Goal: Check status: Check status

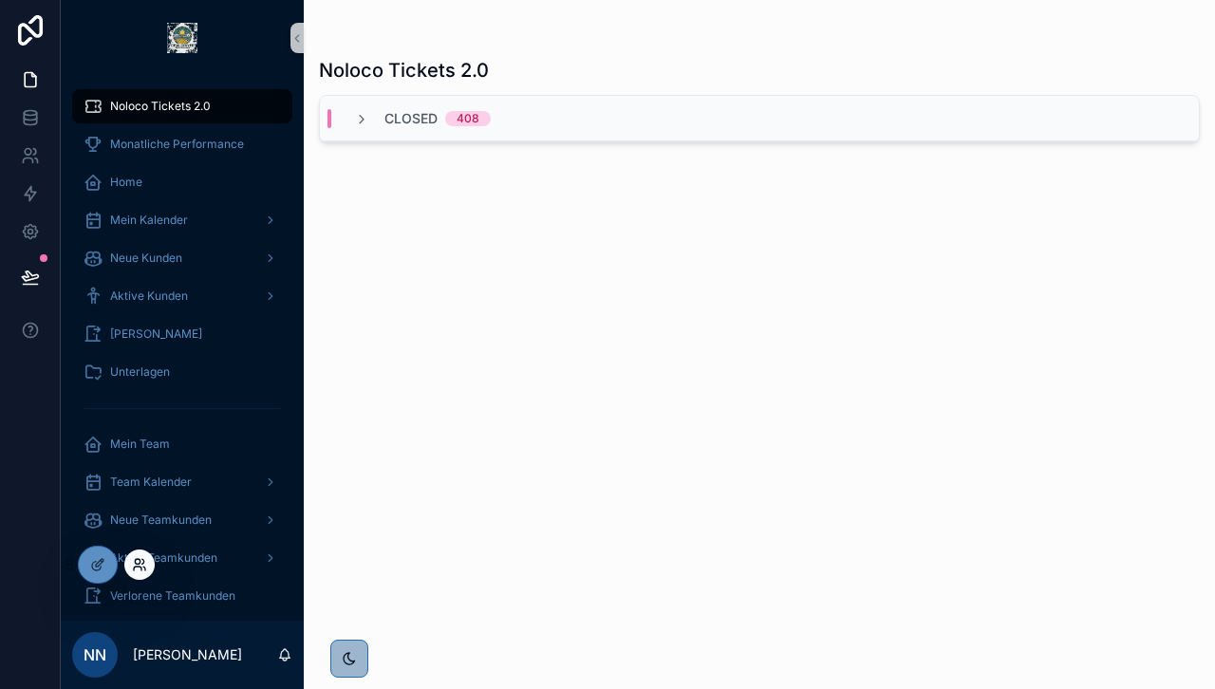
click at [138, 559] on icon at bounding box center [137, 561] width 5 height 5
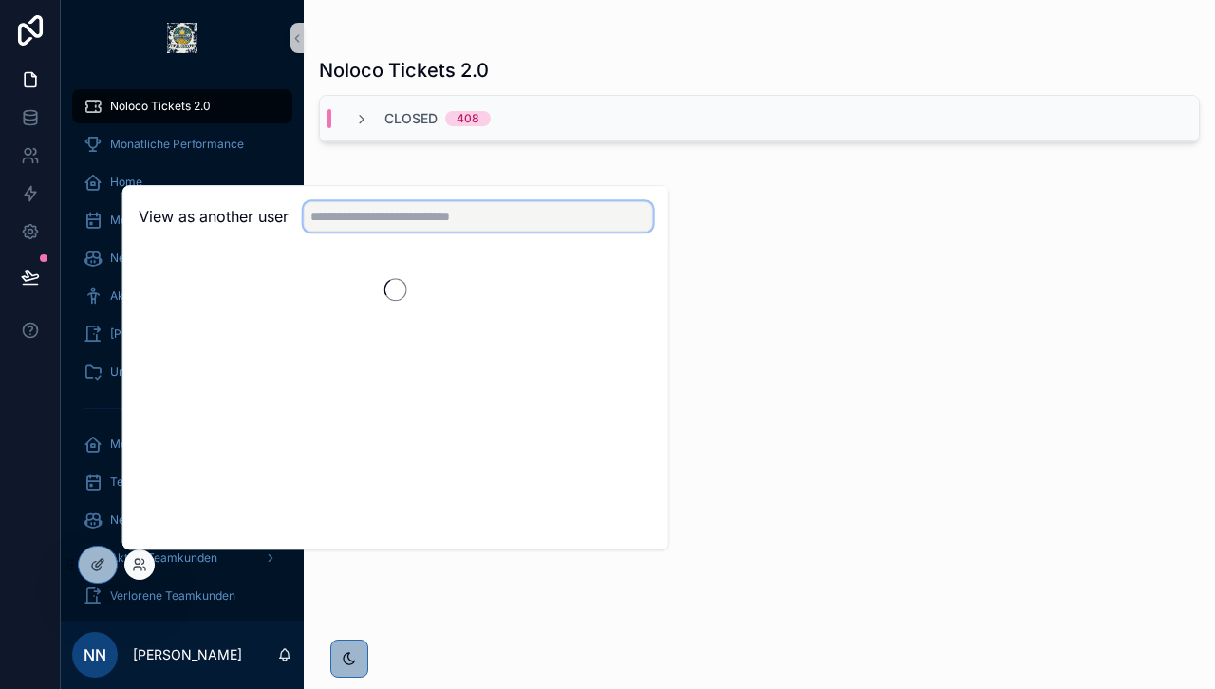
click at [393, 220] on input "text" at bounding box center [478, 216] width 349 height 30
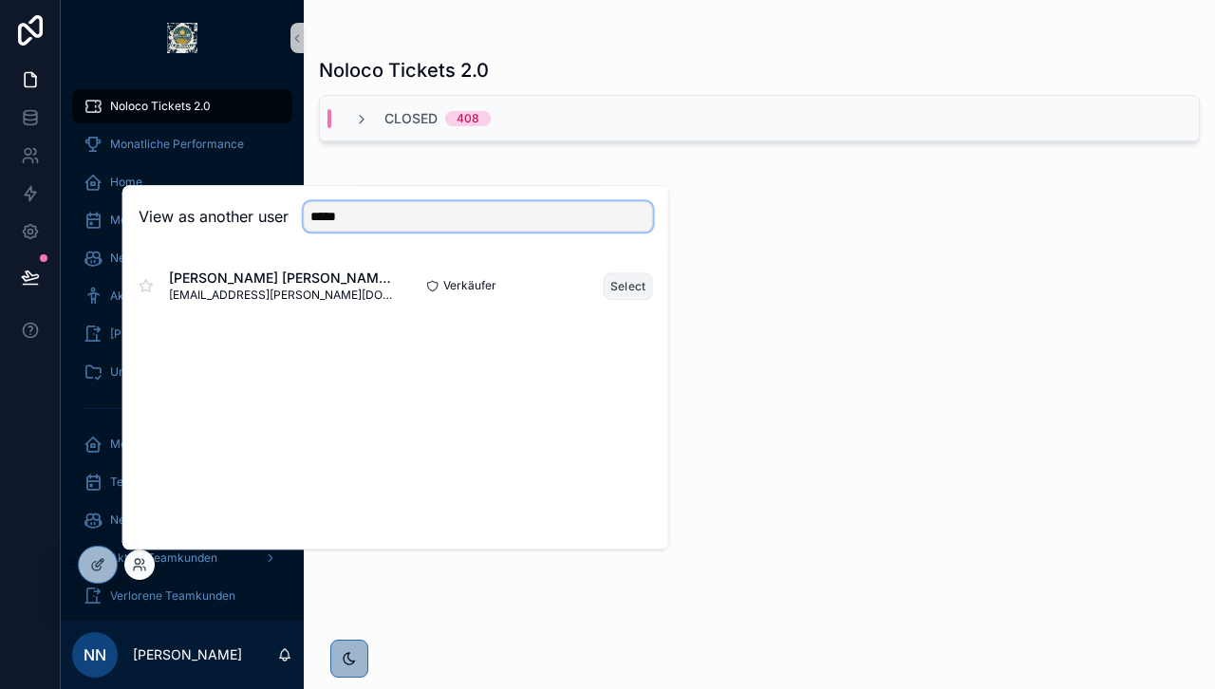
type input "*****"
click at [621, 286] on button "Select" at bounding box center [628, 286] width 49 height 28
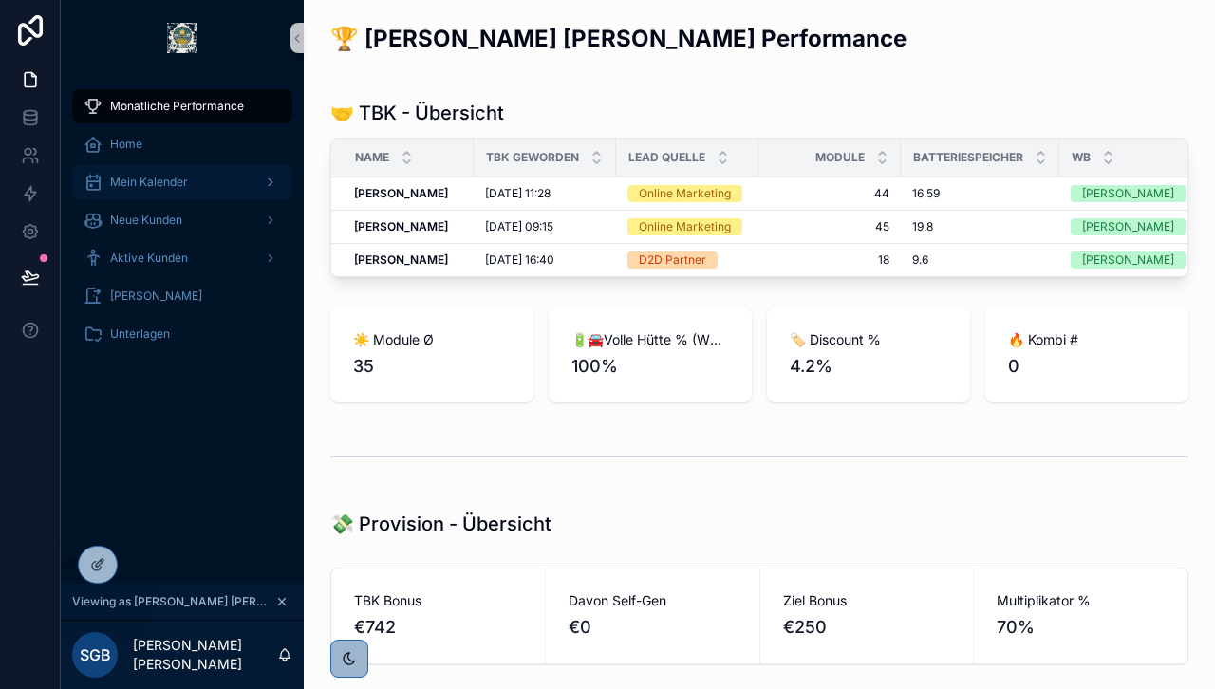
click at [163, 193] on div "Mein Kalender" at bounding box center [182, 182] width 197 height 30
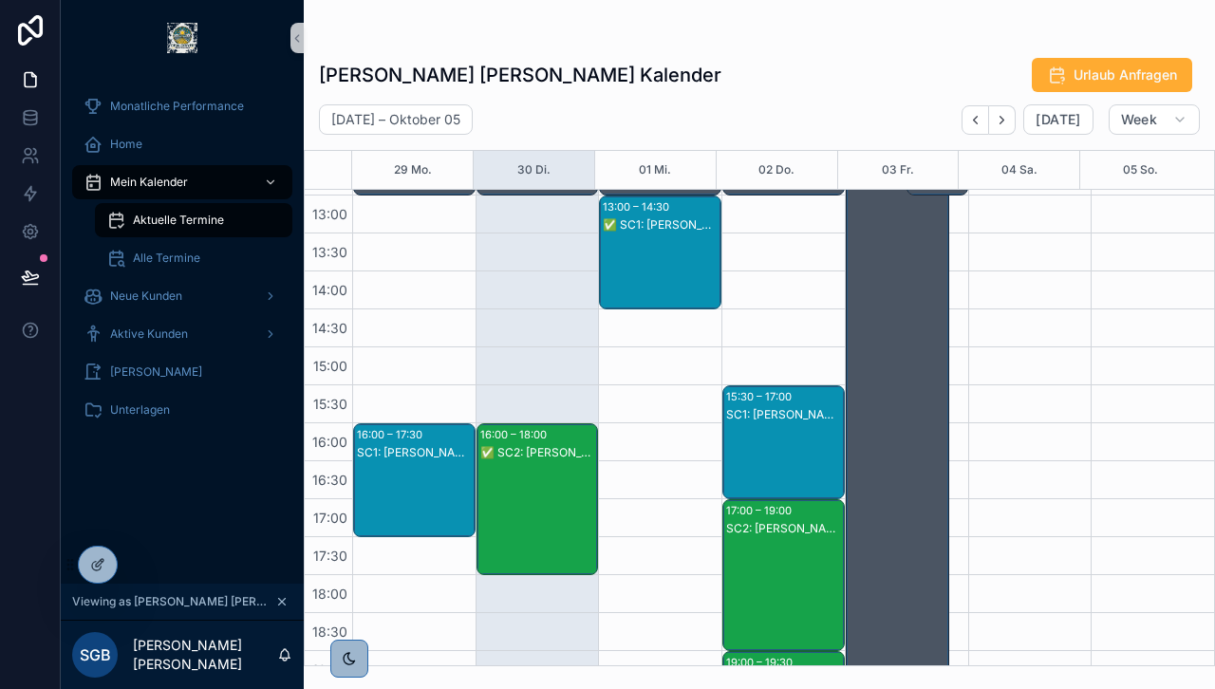
scroll to position [525, 0]
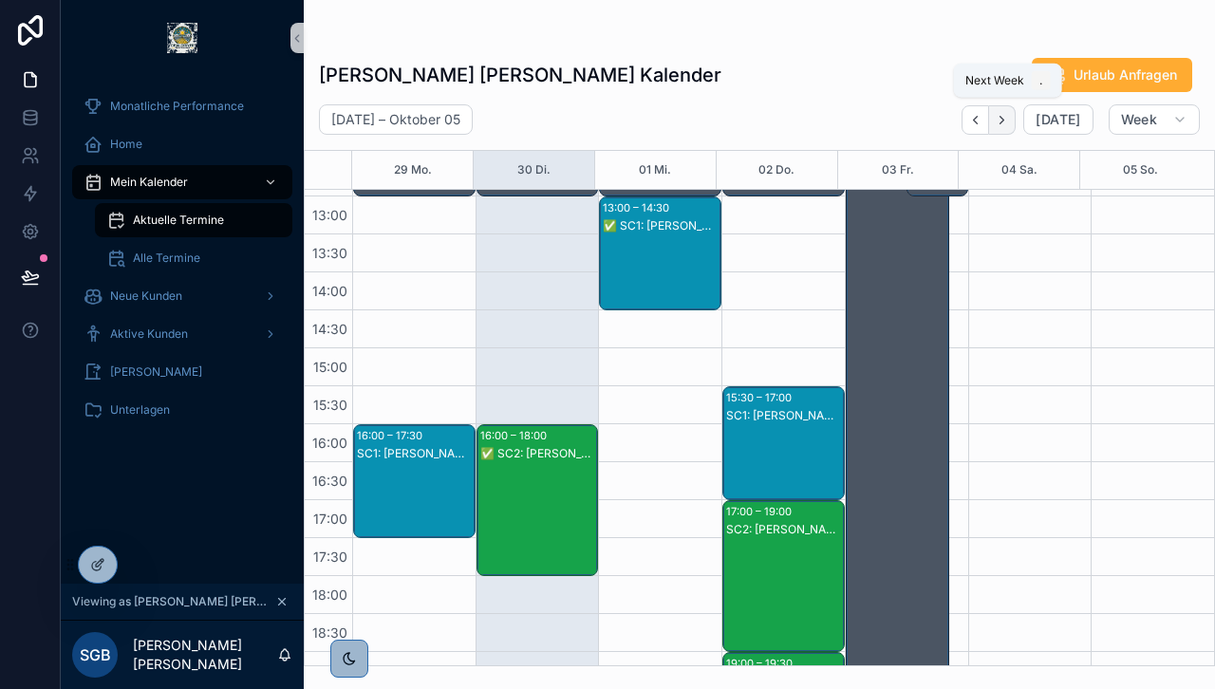
click at [1001, 116] on icon "Next" at bounding box center [1002, 120] width 14 height 14
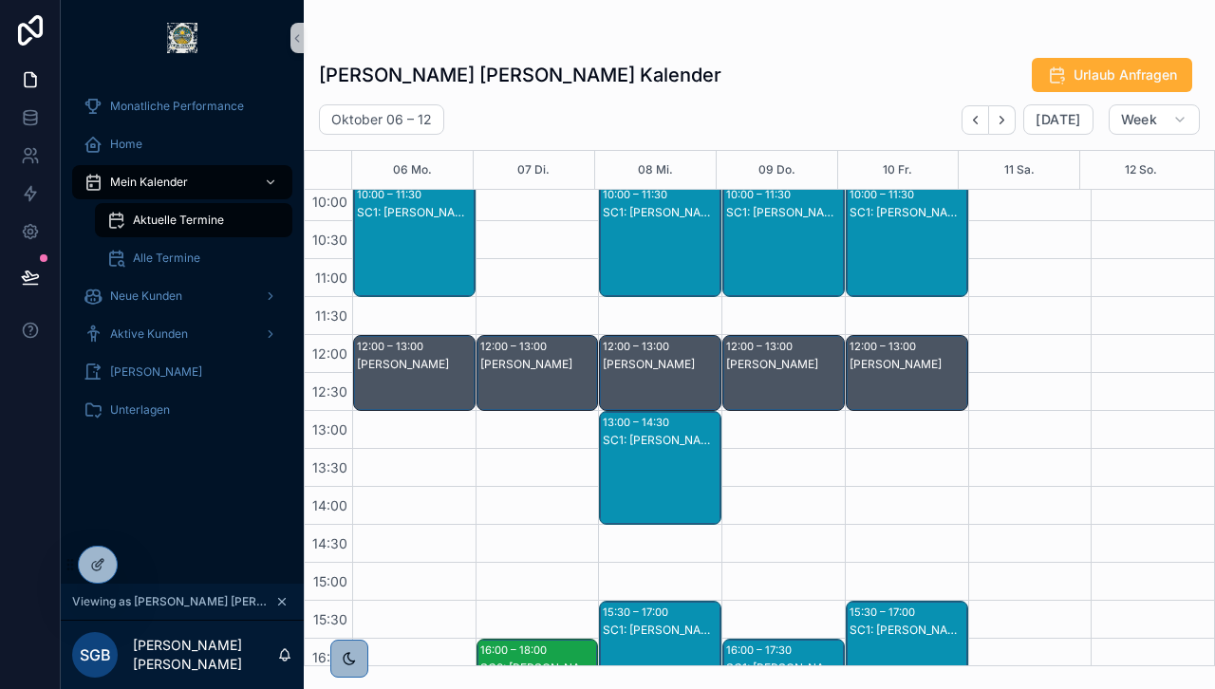
scroll to position [309, 0]
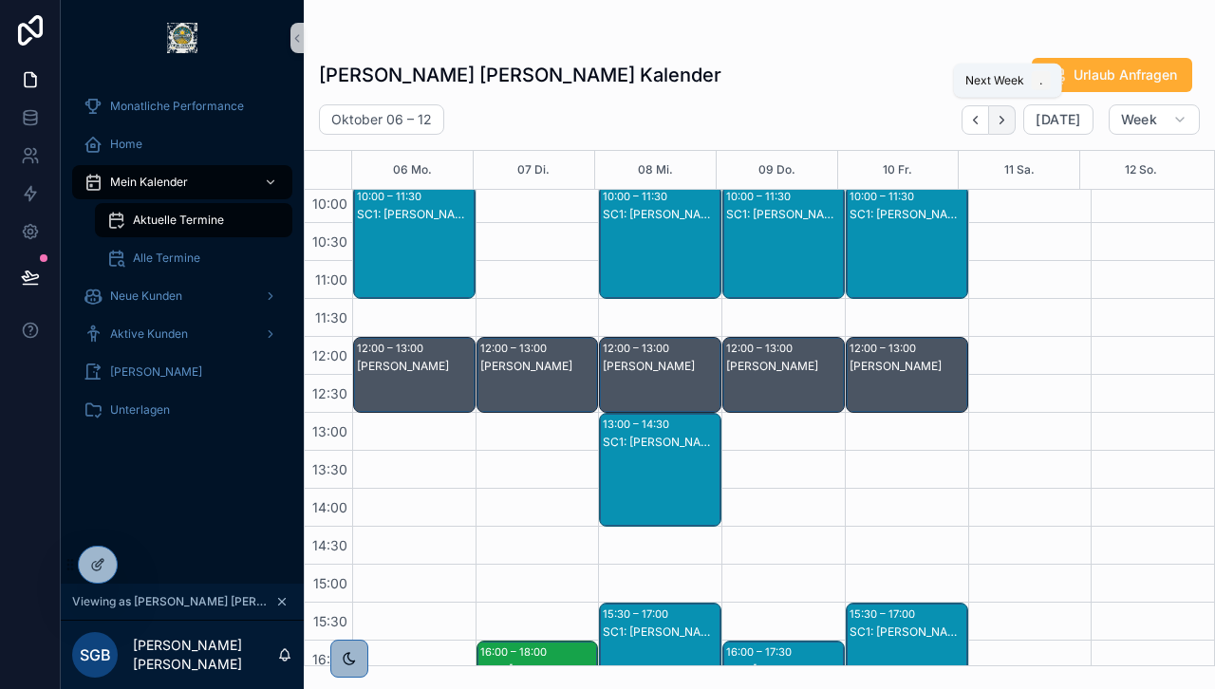
click at [1009, 118] on icon "Next" at bounding box center [1002, 120] width 14 height 14
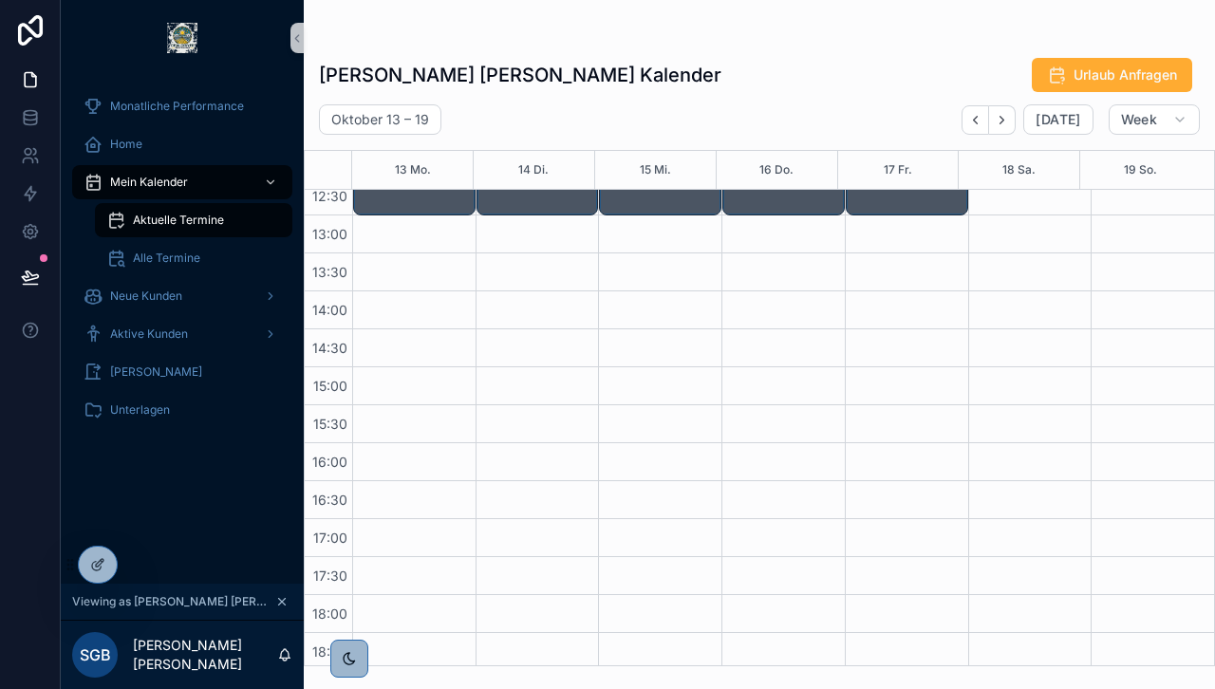
scroll to position [509, 0]
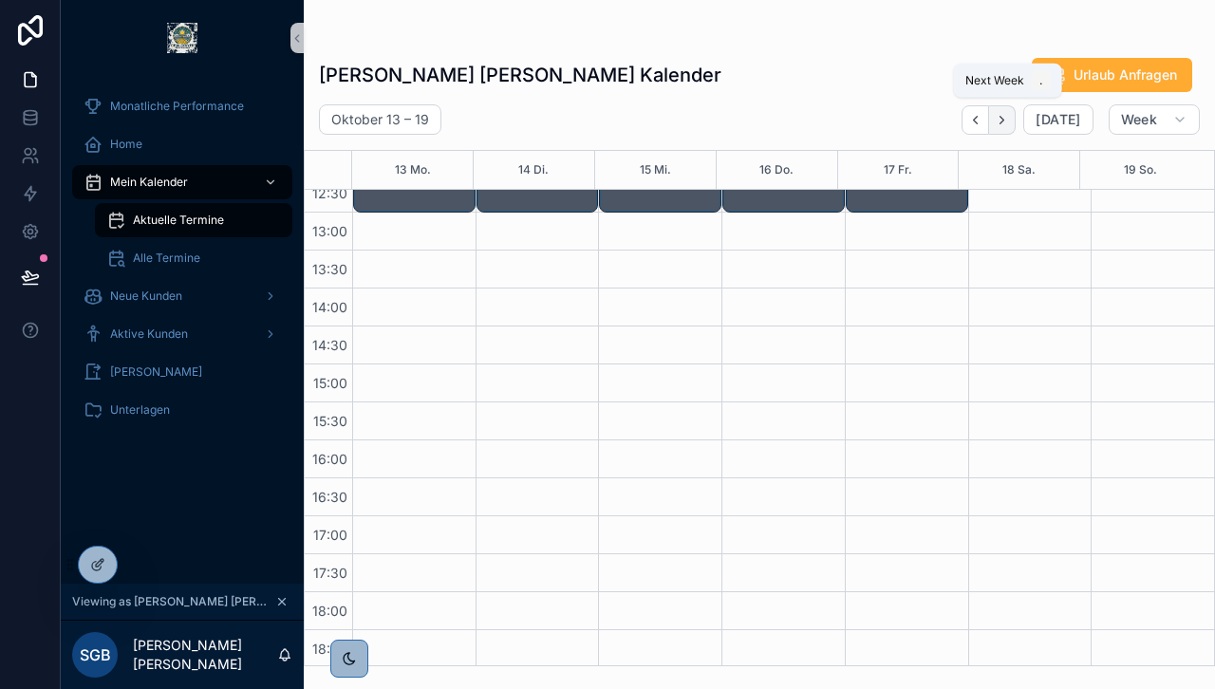
click at [1012, 111] on button "Next" at bounding box center [1002, 119] width 27 height 29
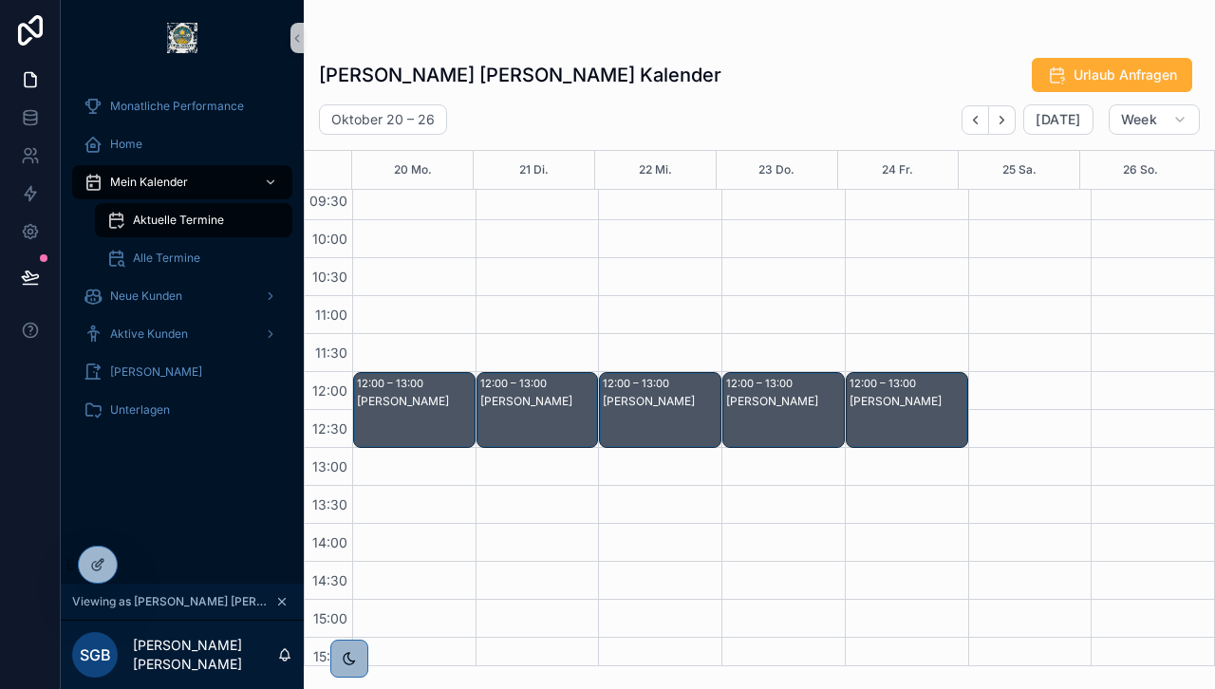
scroll to position [293, 0]
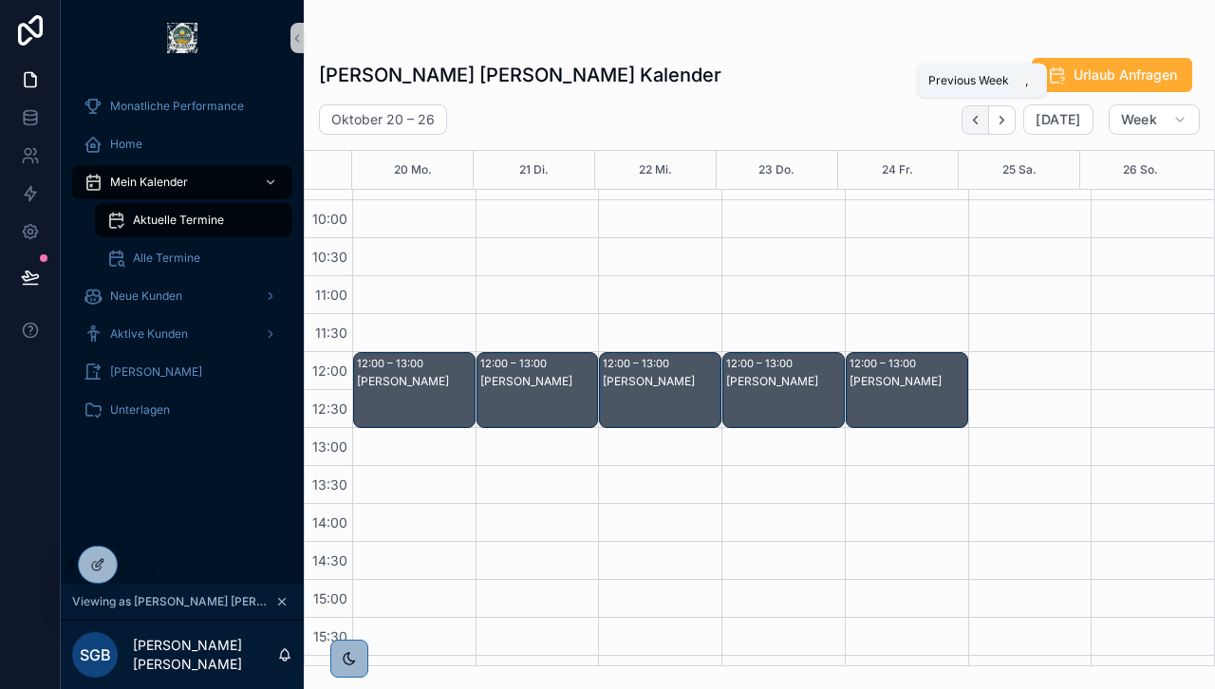
click at [980, 117] on icon "Back" at bounding box center [975, 120] width 14 height 14
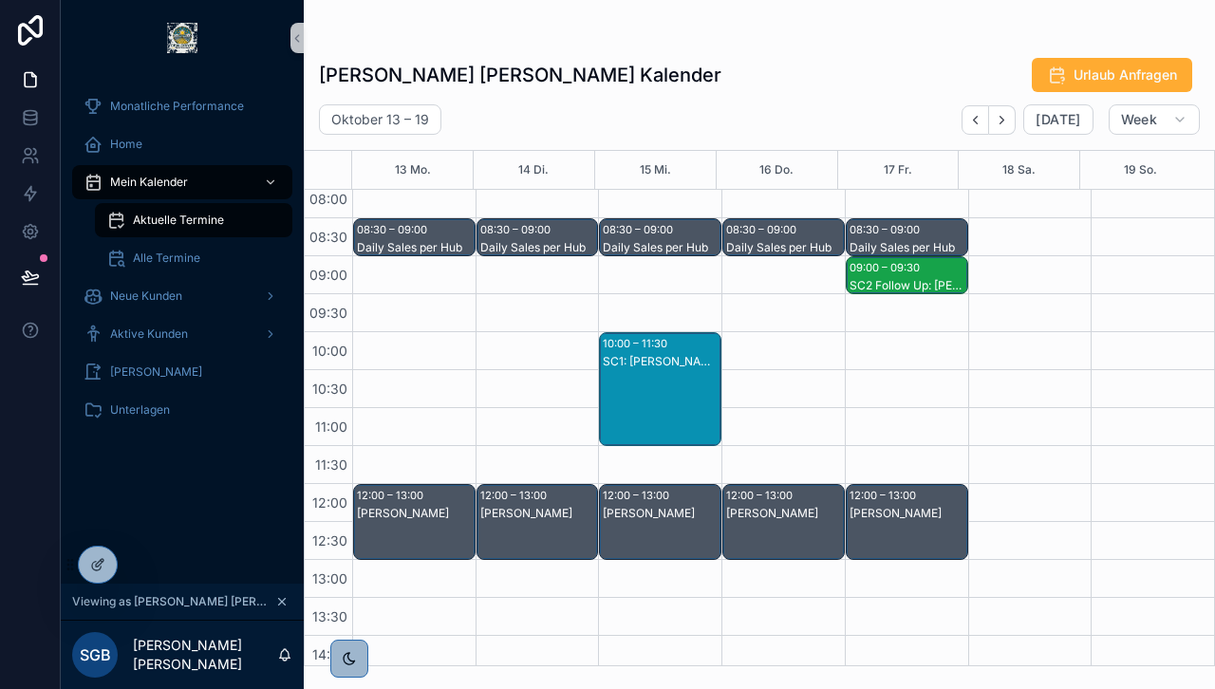
scroll to position [121, 0]
